Goal: Task Accomplishment & Management: Complete application form

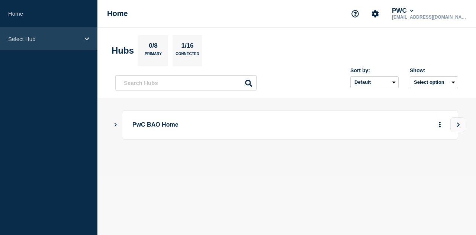
click at [81, 35] on div "Select Hub" at bounding box center [48, 39] width 97 height 23
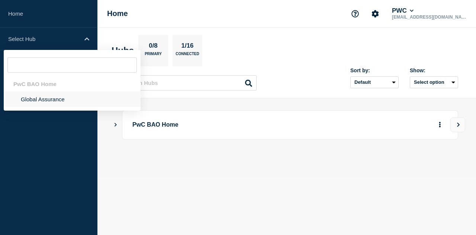
click at [47, 98] on li "Global Assurance" at bounding box center [72, 98] width 137 height 15
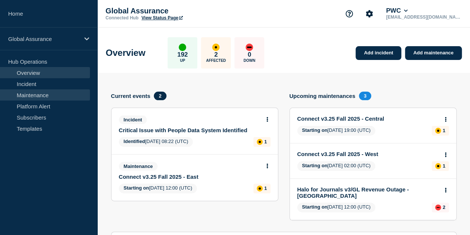
click at [40, 93] on link "Maintenance" at bounding box center [45, 94] width 90 height 11
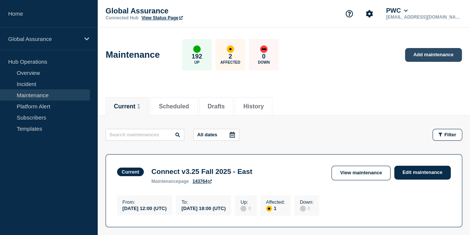
click at [424, 59] on link "Add maintenance" at bounding box center [433, 55] width 57 height 14
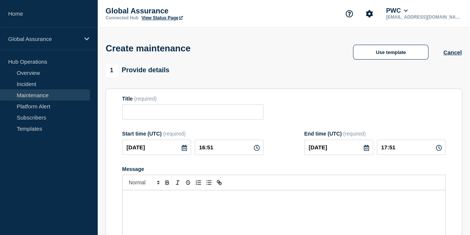
click at [423, 55] on button "Use template" at bounding box center [391, 52] width 76 height 15
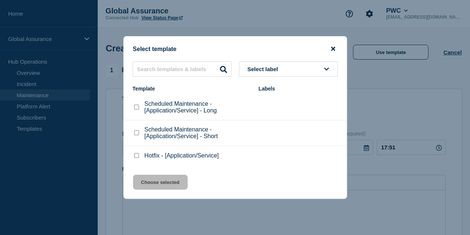
click at [332, 48] on icon "close button" at bounding box center [333, 49] width 4 height 6
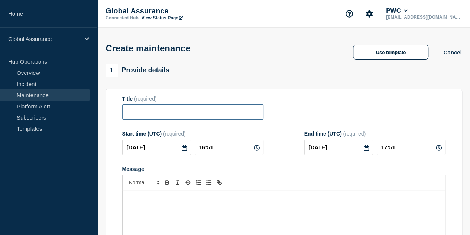
click at [187, 110] on input "Title" at bounding box center [192, 111] width 141 height 15
paste input "Aura 9.2 June Release + v9.2.0.1 HF1 Implementation - [GEOGRAPHIC_DATA] (FR)"
drag, startPoint x: 244, startPoint y: 112, endPoint x: 224, endPoint y: 113, distance: 20.1
click at [224, 113] on input "Aura 9.2 June Release + v9.2.0.1 HF1 Implementation - [GEOGRAPHIC_DATA] (FR)" at bounding box center [192, 111] width 141 height 15
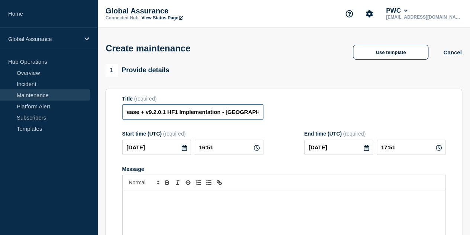
scroll to position [0, 51]
type input "Aura 9.2 June Release + v9.2.0.1 HF1 Implementation - [GEOGRAPHIC_DATA](GR)"
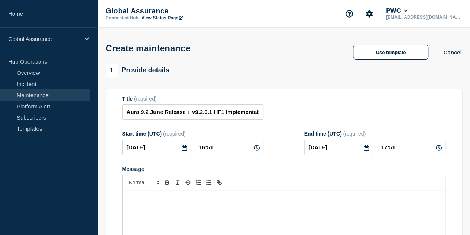
drag, startPoint x: 285, startPoint y: 83, endPoint x: 281, endPoint y: 85, distance: 5.0
click at [285, 83] on div "1 Provide details Title (required) Aura 9.2 June Release + v9.2.0.1 HF1 Impleme…" at bounding box center [284, 183] width 357 height 238
click at [168, 201] on p "Message" at bounding box center [284, 198] width 312 height 7
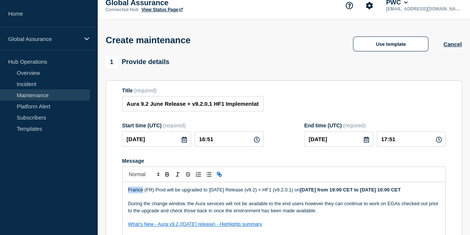
drag, startPoint x: 143, startPoint y: 192, endPoint x: 123, endPoint y: 193, distance: 19.4
click at [123, 193] on div "France (FR) Prod will be upgraded to [DATE] Release (v9.2) + HF1 (v9.2.0.1) [DA…" at bounding box center [284, 226] width 323 height 89
click at [225, 200] on p "Message" at bounding box center [284, 196] width 312 height 7
click at [325, 200] on p "Message" at bounding box center [284, 196] width 312 height 7
click at [182, 141] on icon at bounding box center [184, 139] width 5 height 6
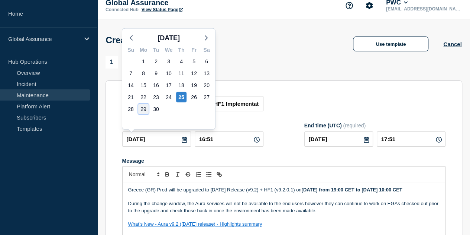
click at [144, 111] on div "29" at bounding box center [143, 109] width 10 height 10
type input "[DATE]"
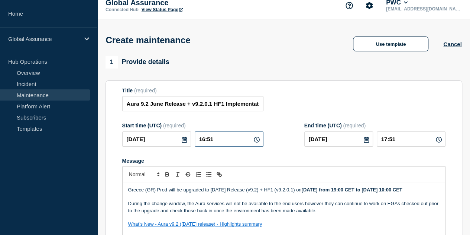
drag, startPoint x: 208, startPoint y: 140, endPoint x: 203, endPoint y: 140, distance: 5.2
click at [203, 140] on input "16:51" at bounding box center [229, 138] width 69 height 15
type input "15:51"
type input "16:51"
type input "15:00"
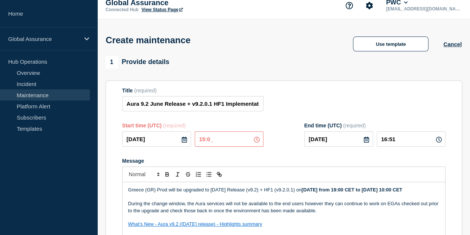
type input "16:00"
click at [324, 155] on form "Title (required) Aura 9.2 June Release + v9.2.0.1 HF1 Implementation - [GEOGRAP…" at bounding box center [284, 186] width 324 height 199
click at [366, 139] on input "[DATE]" at bounding box center [339, 138] width 69 height 15
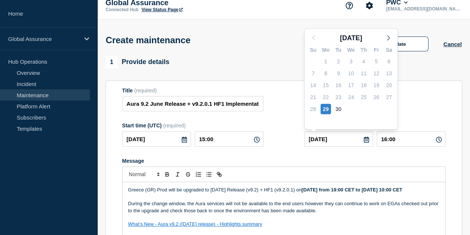
click at [364, 141] on icon at bounding box center [366, 139] width 5 height 6
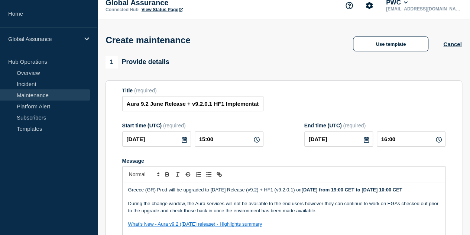
click at [364, 141] on icon at bounding box center [366, 139] width 5 height 6
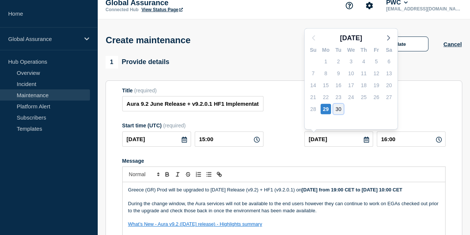
click at [337, 110] on div "30" at bounding box center [339, 109] width 10 height 10
type input "[DATE]"
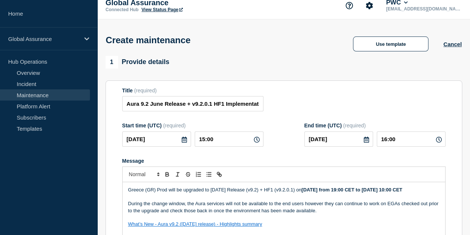
click at [345, 162] on div "Message" at bounding box center [284, 161] width 324 height 6
drag, startPoint x: 390, startPoint y: 139, endPoint x: 386, endPoint y: 139, distance: 4.1
click at [386, 139] on input "16:00" at bounding box center [411, 138] width 69 height 15
type input "09:00"
click at [411, 104] on div "Title (required) Aura 9.2 June Release + v9.2.0.1 HF1 Implementation - [GEOGRAP…" at bounding box center [284, 99] width 324 height 24
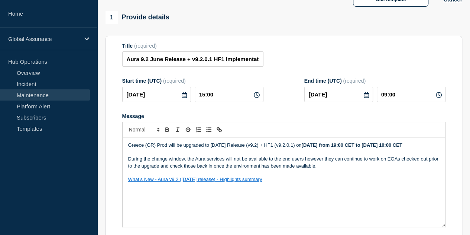
scroll to position [83, 0]
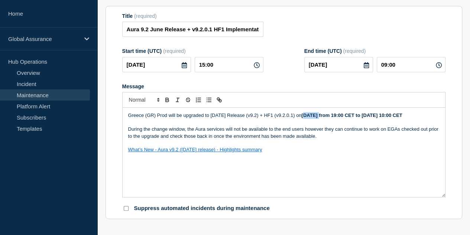
drag, startPoint x: 312, startPoint y: 116, endPoint x: 330, endPoint y: 116, distance: 18.2
click at [330, 116] on strong "[DATE] from 19:00 CET to [DATE] 10:00 CET" at bounding box center [352, 115] width 101 height 6
drag, startPoint x: 332, startPoint y: 116, endPoint x: 309, endPoint y: 116, distance: 22.3
click at [309, 118] on p "Greece (GR) Prod will be upgraded to [DATE] Release (v9.2) + HF1 (v9.2.0.1) [DA…" at bounding box center [284, 115] width 312 height 7
drag, startPoint x: 335, startPoint y: 117, endPoint x: 332, endPoint y: 117, distance: 3.7
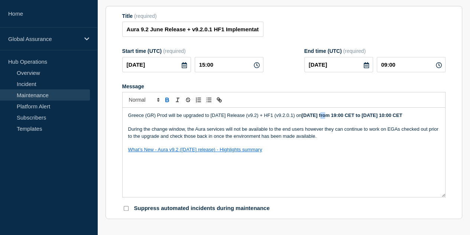
click at [332, 117] on strong "[DATE] from 19:00 CET to [DATE] 10:00 CET" at bounding box center [352, 115] width 101 height 6
click at [384, 117] on strong "[DATE] from 19:00 CET to [DATE] 10:00 CET" at bounding box center [352, 115] width 101 height 6
click at [402, 115] on strong "[DATE] from 17:00 CET to [DATE] 10:00 CET" at bounding box center [352, 115] width 101 height 6
click at [302, 118] on strong "[DATE] from 17:00 CET to [DATE] 10:00 CET" at bounding box center [352, 115] width 101 height 6
click at [240, 135] on p "During the change window, the Aura services will not be available to the end us…" at bounding box center [284, 133] width 312 height 14
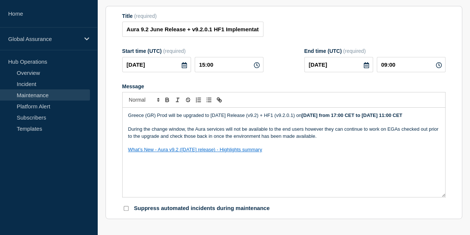
click at [333, 146] on p "Message" at bounding box center [284, 142] width 312 height 7
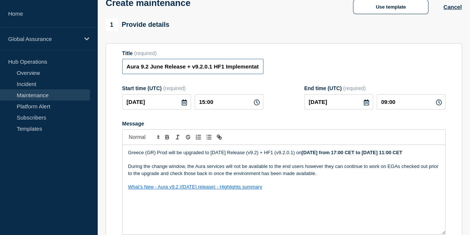
scroll to position [0, 52]
drag, startPoint x: 150, startPoint y: 69, endPoint x: 287, endPoint y: 65, distance: 137.7
click at [287, 65] on div "Title (required) Aura 9.2 June Release + v9.2.0.1 HF1 Implementation - [GEOGRAP…" at bounding box center [284, 62] width 324 height 24
click at [173, 67] on input "Aura 9.2 June Release + v9.2.0.1 HF1 Implementation - [GEOGRAPHIC_DATA](GR)" at bounding box center [192, 66] width 141 height 15
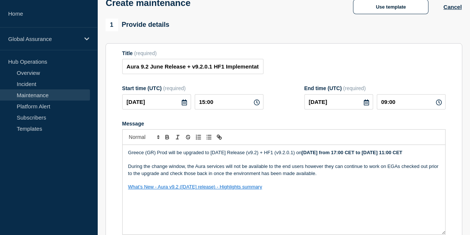
click at [297, 54] on div "Title (required) Aura 9.2 June Release + v9.2.0.1 HF1 Implementation - [GEOGRAP…" at bounding box center [284, 62] width 324 height 24
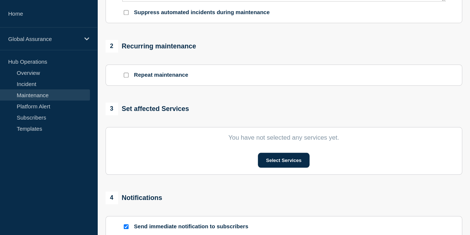
scroll to position [306, 0]
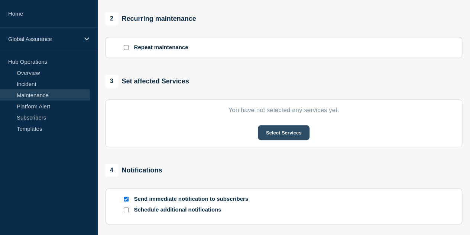
click at [280, 131] on button "Select Services" at bounding box center [284, 132] width 52 height 15
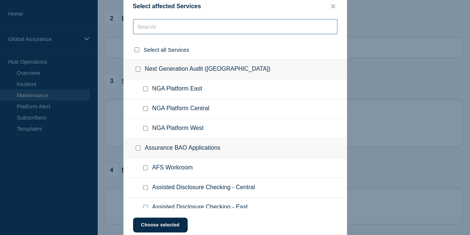
click at [158, 31] on input "text" at bounding box center [235, 26] width 205 height 15
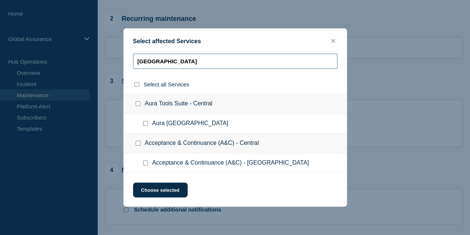
type input "[GEOGRAPHIC_DATA]"
click at [145, 125] on input "Aura Greece checkbox" at bounding box center [145, 123] width 5 height 5
checkbox input "true"
click at [162, 191] on button "Choose selected" at bounding box center [160, 189] width 55 height 15
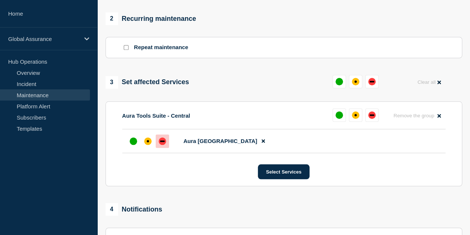
click at [158, 146] on div at bounding box center [162, 140] width 13 height 13
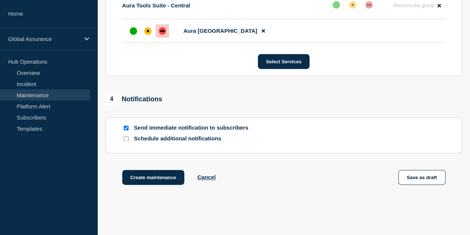
scroll to position [452, 0]
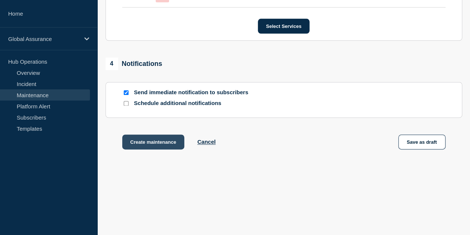
click at [167, 143] on button "Create maintenance" at bounding box center [153, 141] width 62 height 15
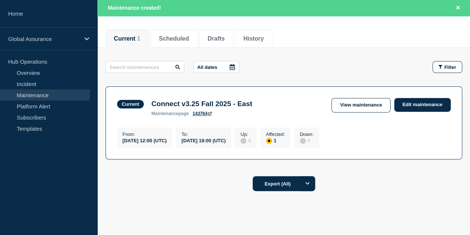
scroll to position [72, 0]
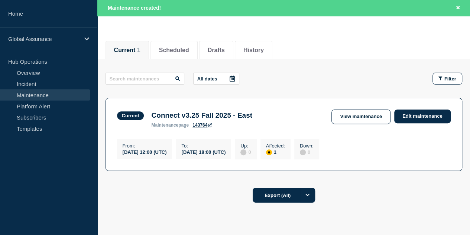
click at [326, 61] on main "All dates Filter Current 1 Affected Connect v3.25 Fall 2025 - East From [DATE] …" at bounding box center [283, 120] width 373 height 123
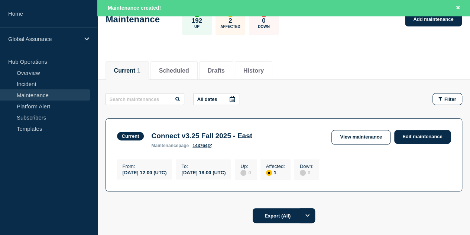
scroll to position [35, 0]
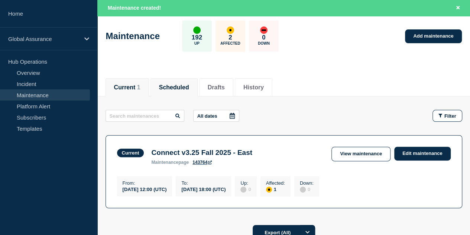
click at [179, 78] on li "Scheduled" at bounding box center [174, 87] width 47 height 18
click at [175, 86] on button "Scheduled" at bounding box center [174, 87] width 30 height 7
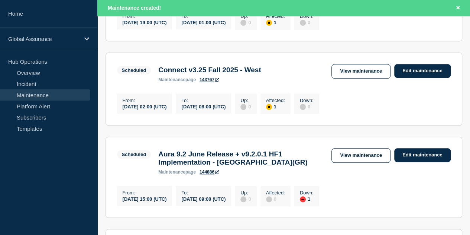
scroll to position [258, 0]
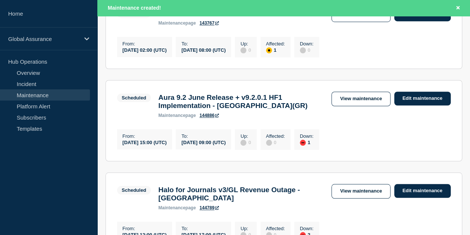
click at [210, 118] on link "144886" at bounding box center [209, 115] width 19 height 5
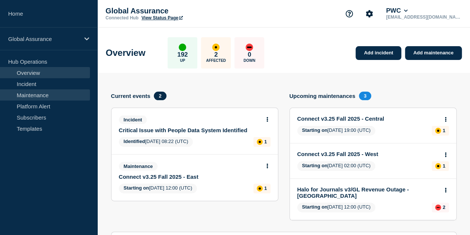
click at [38, 96] on link "Maintenance" at bounding box center [45, 94] width 90 height 11
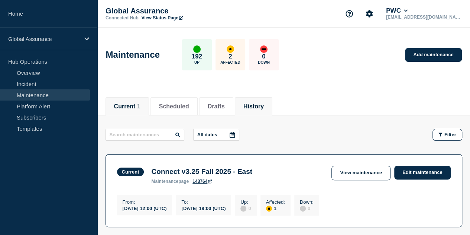
click at [264, 109] on button "History" at bounding box center [254, 106] width 20 height 7
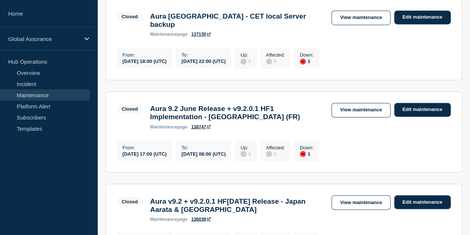
scroll to position [632, 0]
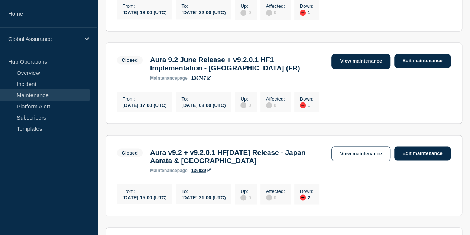
click at [356, 68] on link "View maintenance" at bounding box center [361, 61] width 59 height 15
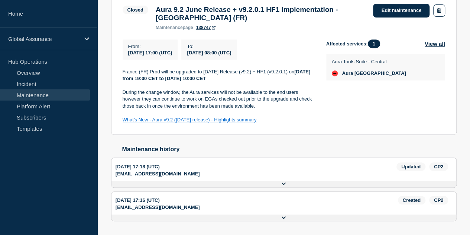
scroll to position [82, 0]
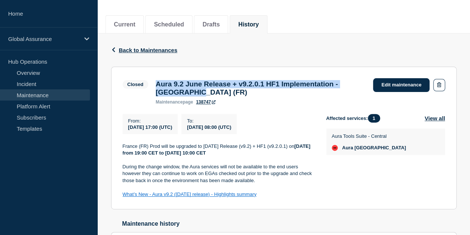
drag, startPoint x: 166, startPoint y: 84, endPoint x: 205, endPoint y: 90, distance: 39.5
click at [205, 90] on h3 "Aura 9.2 June Release + v9.2.0.1 HF1 Implementation - France (FR)" at bounding box center [261, 88] width 211 height 16
copy h3 "Aura 9.2 June Release + v9.2.0.1 HF1 Implementation - France (FR)"
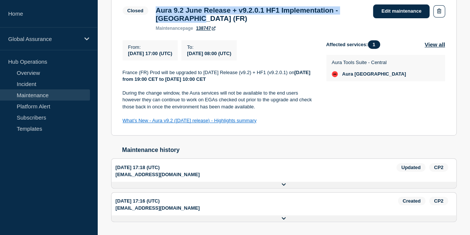
scroll to position [156, 0]
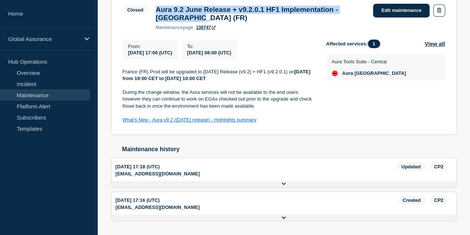
drag, startPoint x: 267, startPoint y: 125, endPoint x: 110, endPoint y: 67, distance: 168.2
click at [110, 67] on div "Back Back to Maintenances Closed Aura 9.2 June Release + v9.2.0.1 HF1 Implement…" at bounding box center [284, 102] width 357 height 286
copy div "France (FR) Prod will be upgraded to June 2025 Release (v9.2) + HF1 (v9.2.0.1) …"
